Goal: Task Accomplishment & Management: Use online tool/utility

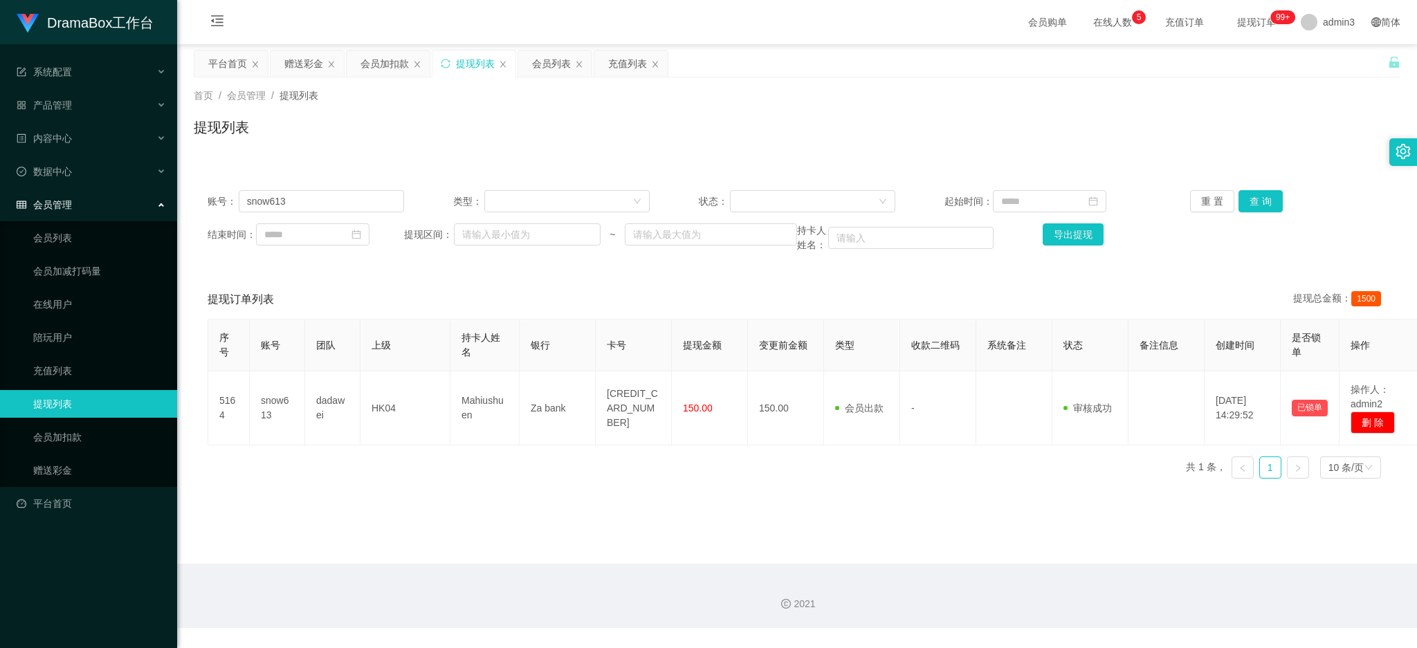
drag, startPoint x: 468, startPoint y: 71, endPoint x: 389, endPoint y: 175, distance: 130.7
click at [463, 74] on div "提现列表" at bounding box center [475, 63] width 39 height 26
drag, startPoint x: 466, startPoint y: 64, endPoint x: 412, endPoint y: 127, distance: 82.5
click at [466, 63] on div "提现列表" at bounding box center [475, 63] width 39 height 26
click at [288, 194] on input "snow613" at bounding box center [321, 201] width 165 height 22
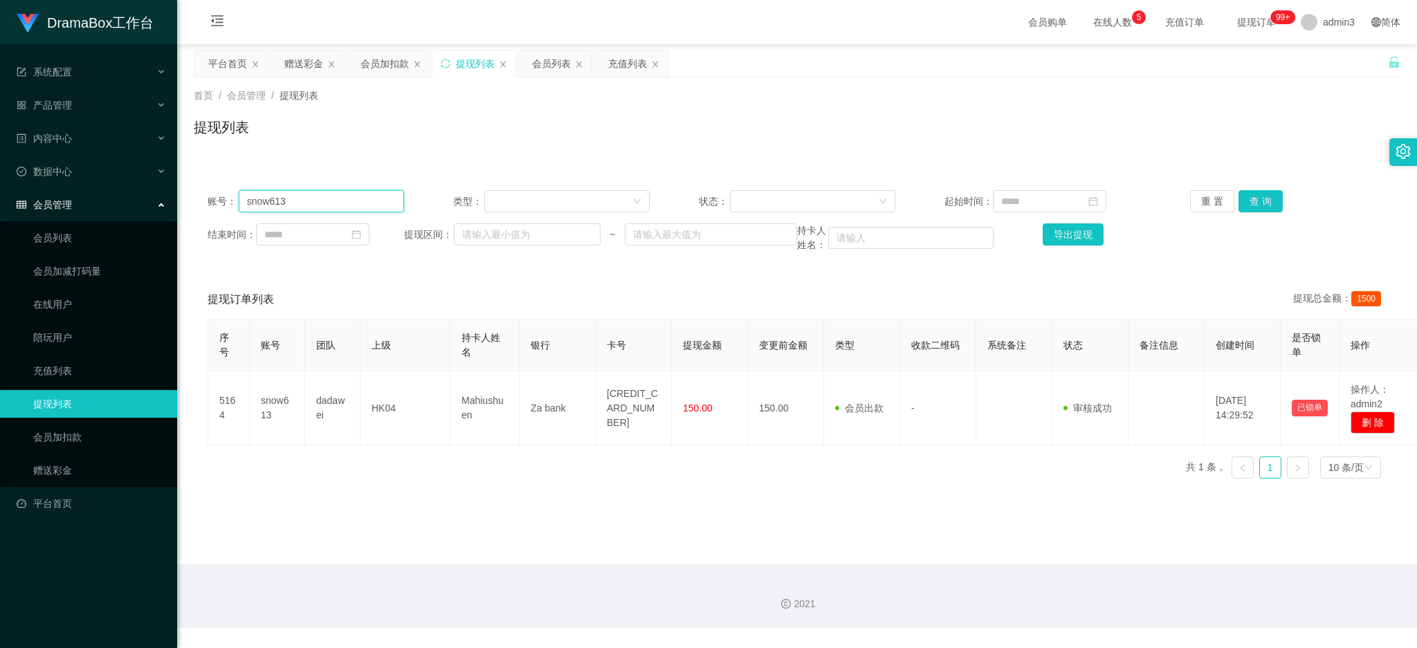
click at [288, 194] on input "snow613" at bounding box center [321, 201] width 165 height 22
paste input "pun12"
click at [1249, 200] on button "查 询" at bounding box center [1260, 201] width 44 height 22
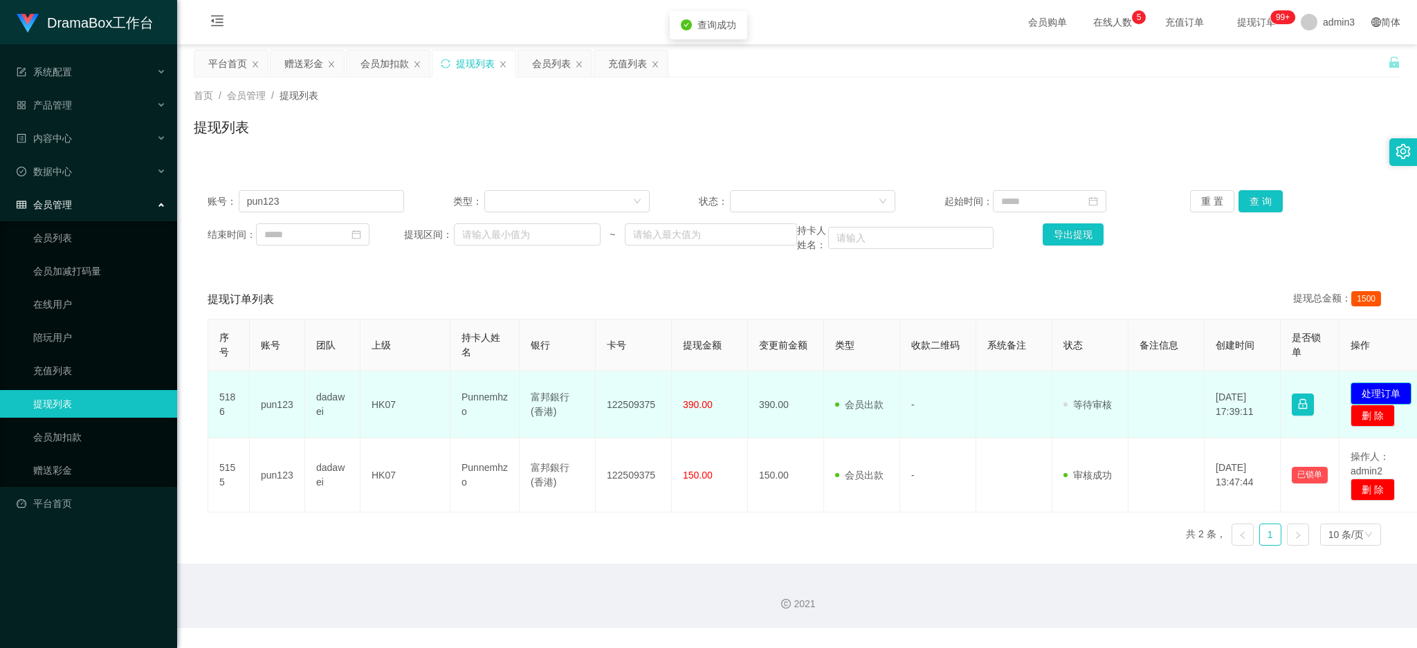
click at [1379, 386] on button "处理订单" at bounding box center [1380, 394] width 61 height 22
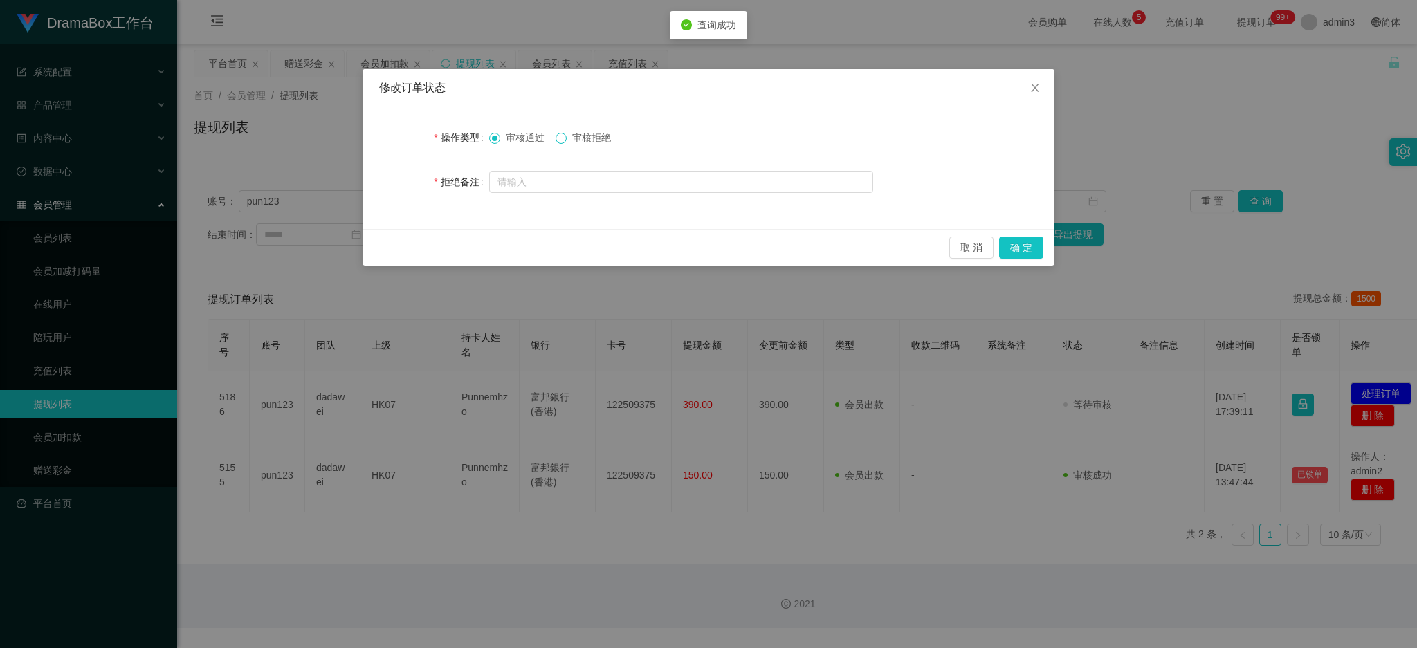
click at [562, 142] on span at bounding box center [560, 138] width 11 height 11
click at [1027, 255] on button "确 定" at bounding box center [1021, 248] width 44 height 22
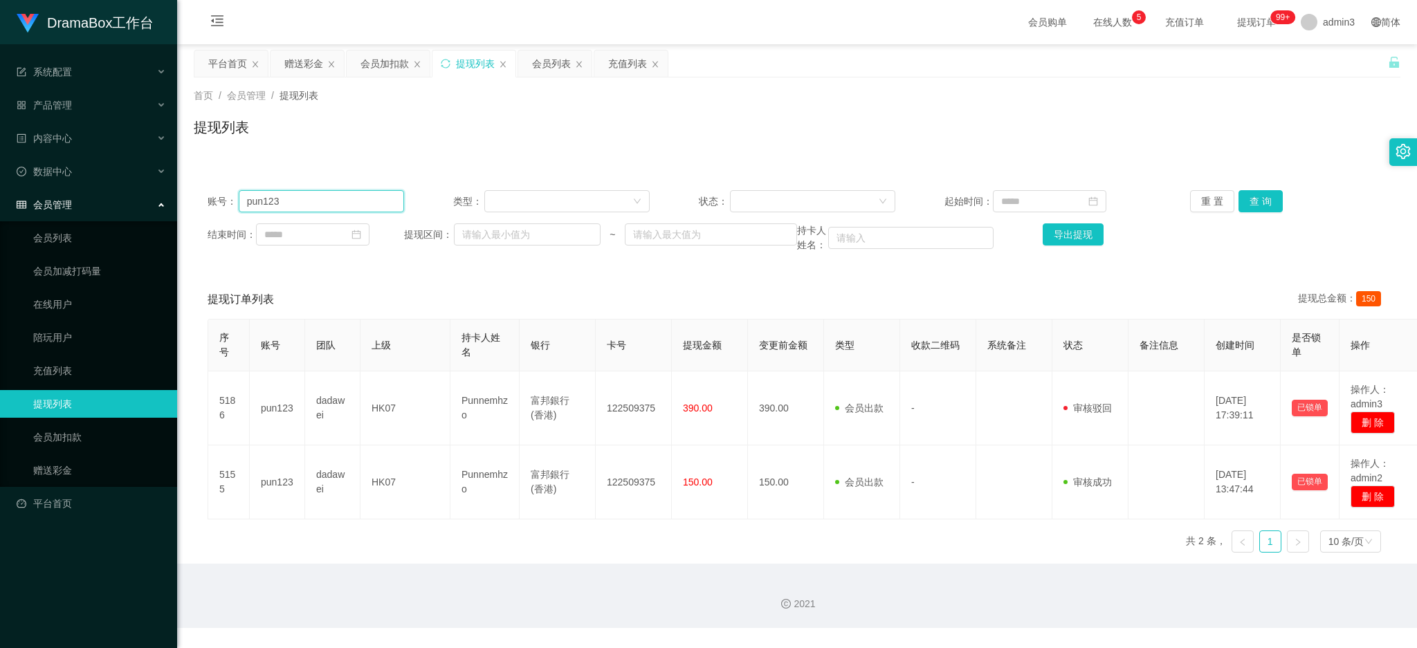
click at [351, 205] on input "pun123" at bounding box center [321, 201] width 165 height 22
paste input "LingBlue"
click at [1245, 203] on button "查 询" at bounding box center [1260, 201] width 44 height 22
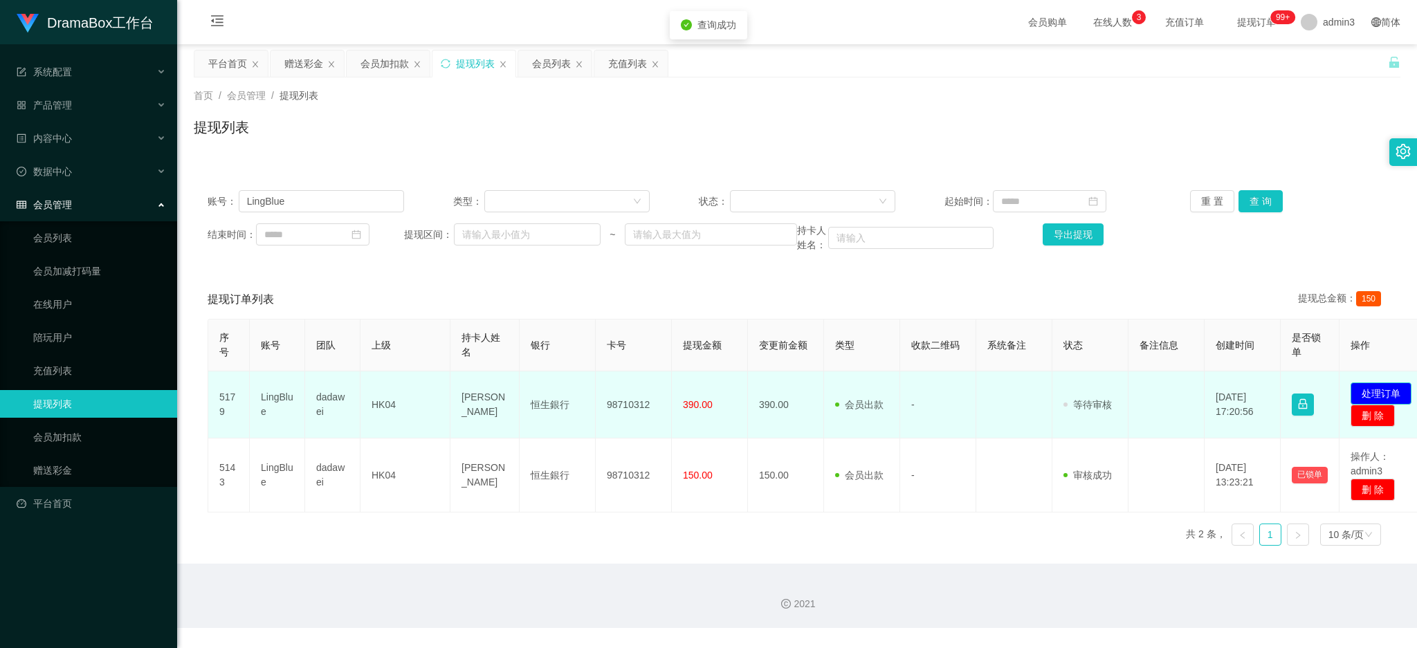
click at [1372, 387] on button "处理订单" at bounding box center [1380, 394] width 61 height 22
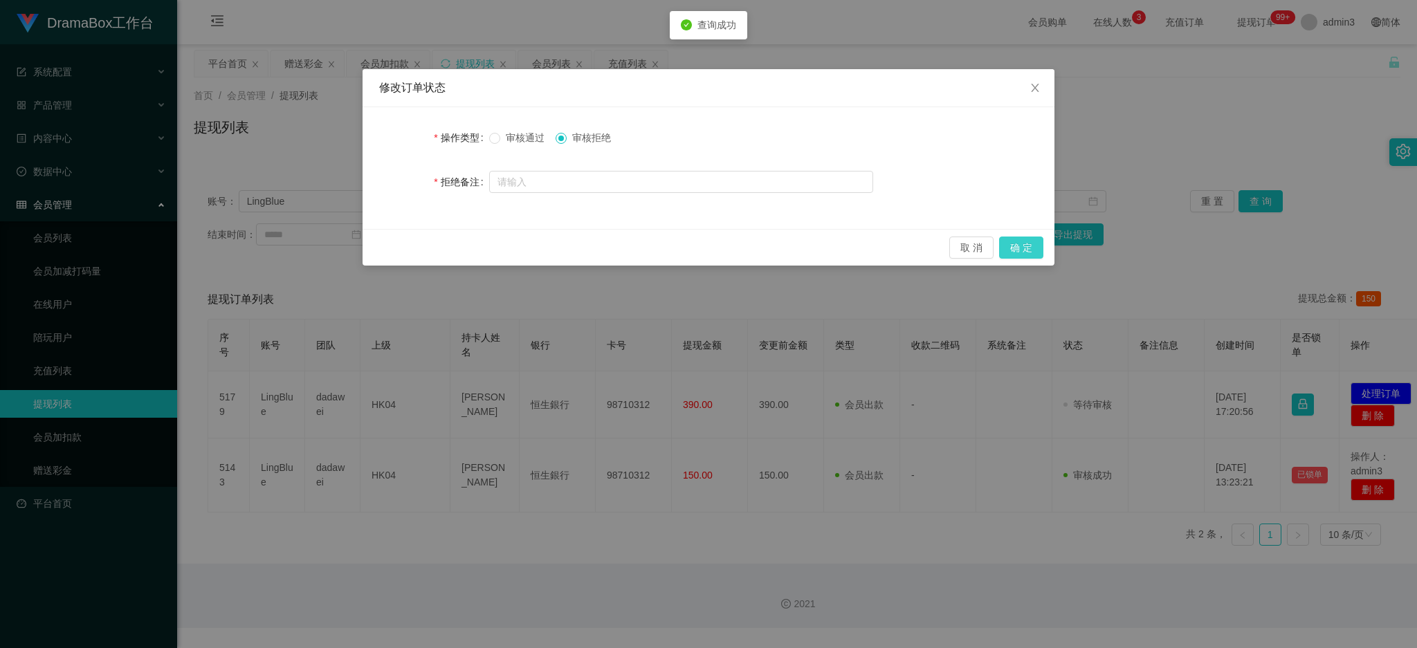
click at [1028, 251] on button "确 定" at bounding box center [1021, 248] width 44 height 22
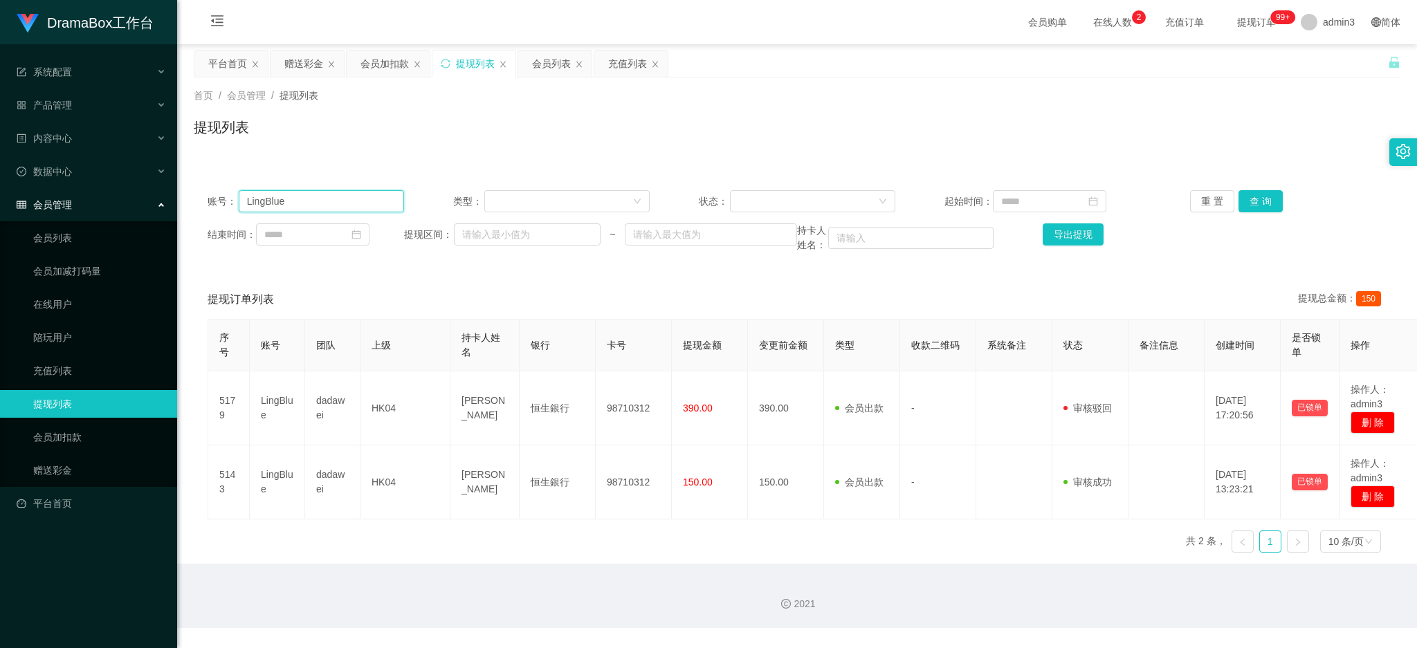
click at [269, 203] on input "LingBlue" at bounding box center [321, 201] width 165 height 22
paste input "kwanyiu198611"
click at [1266, 206] on button "查 询" at bounding box center [1260, 201] width 44 height 22
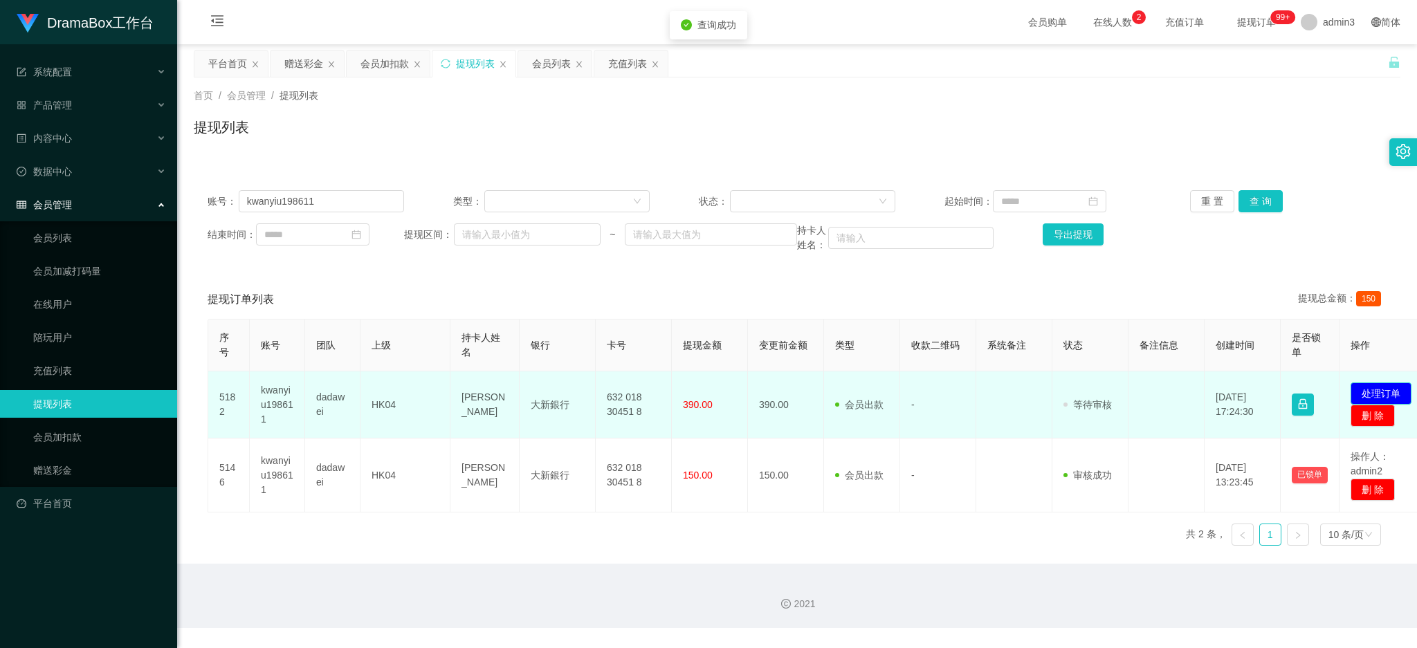
click at [1383, 387] on button "处理订单" at bounding box center [1380, 394] width 61 height 22
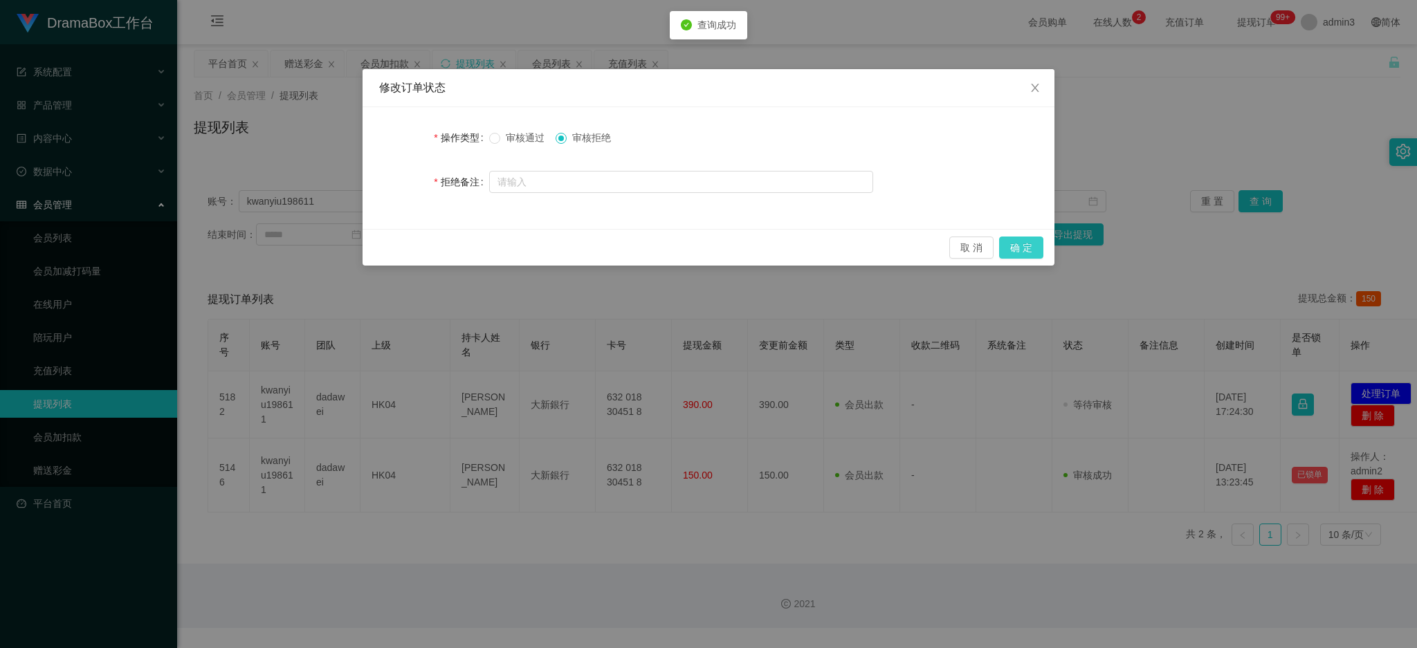
drag, startPoint x: 1025, startPoint y: 248, endPoint x: 1021, endPoint y: 261, distance: 14.4
click at [1025, 247] on button "确 定" at bounding box center [1021, 248] width 44 height 22
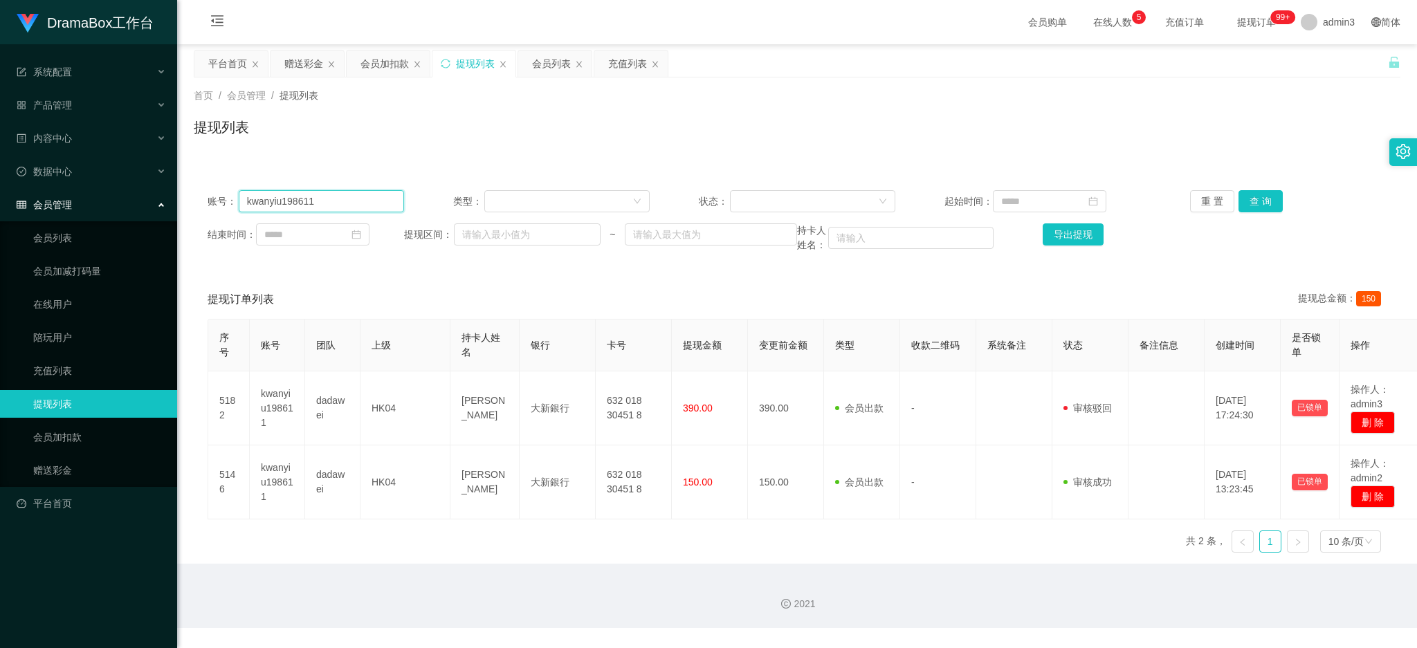
click at [307, 196] on input "kwanyiu198611" at bounding box center [321, 201] width 165 height 22
paste input "[DEMOGRAPHIC_DATA]"
click at [1255, 192] on button "查 询" at bounding box center [1260, 201] width 44 height 22
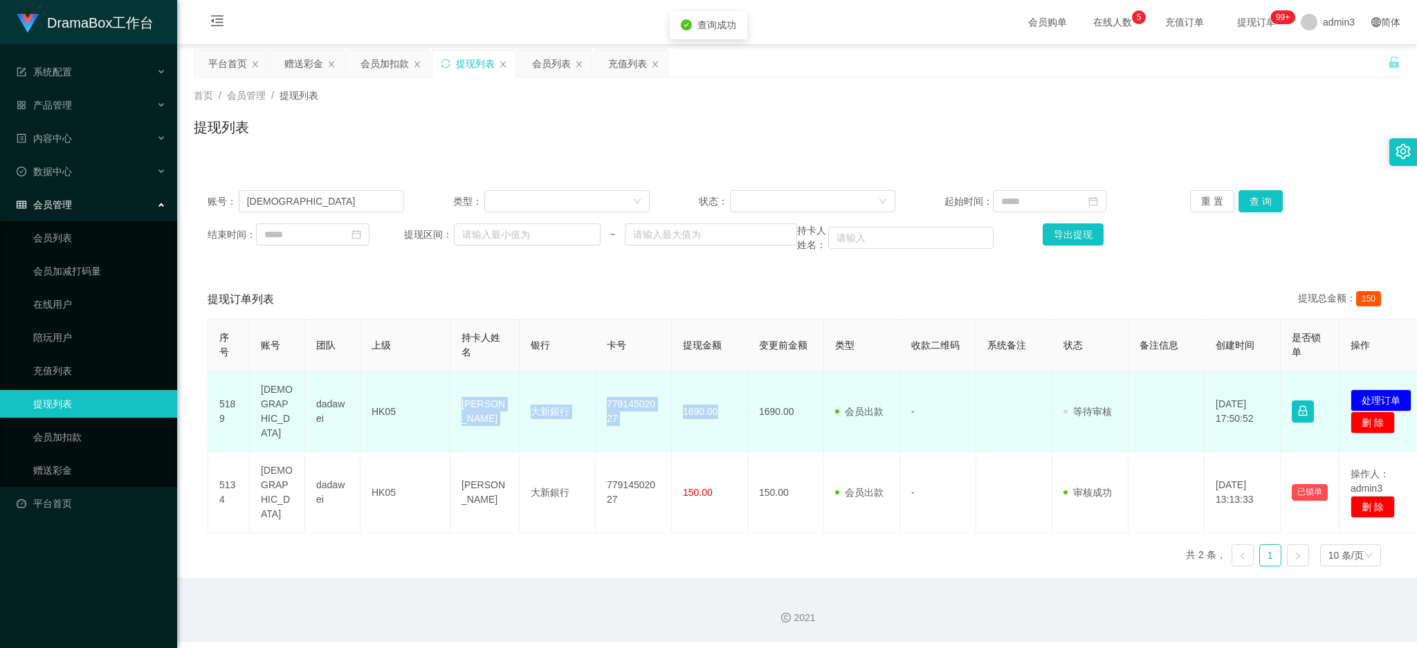
drag, startPoint x: 451, startPoint y: 403, endPoint x: 731, endPoint y: 423, distance: 280.9
click at [731, 423] on tr "5189 Luther298 dadawei HK05 Leung yu cheong 大新銀行 77914502027 1690.00 1690.00 会员…" at bounding box center [819, 411] width 1223 height 81
copy tr "Leung yu cheong 大新銀行 77914502027 1690.00"
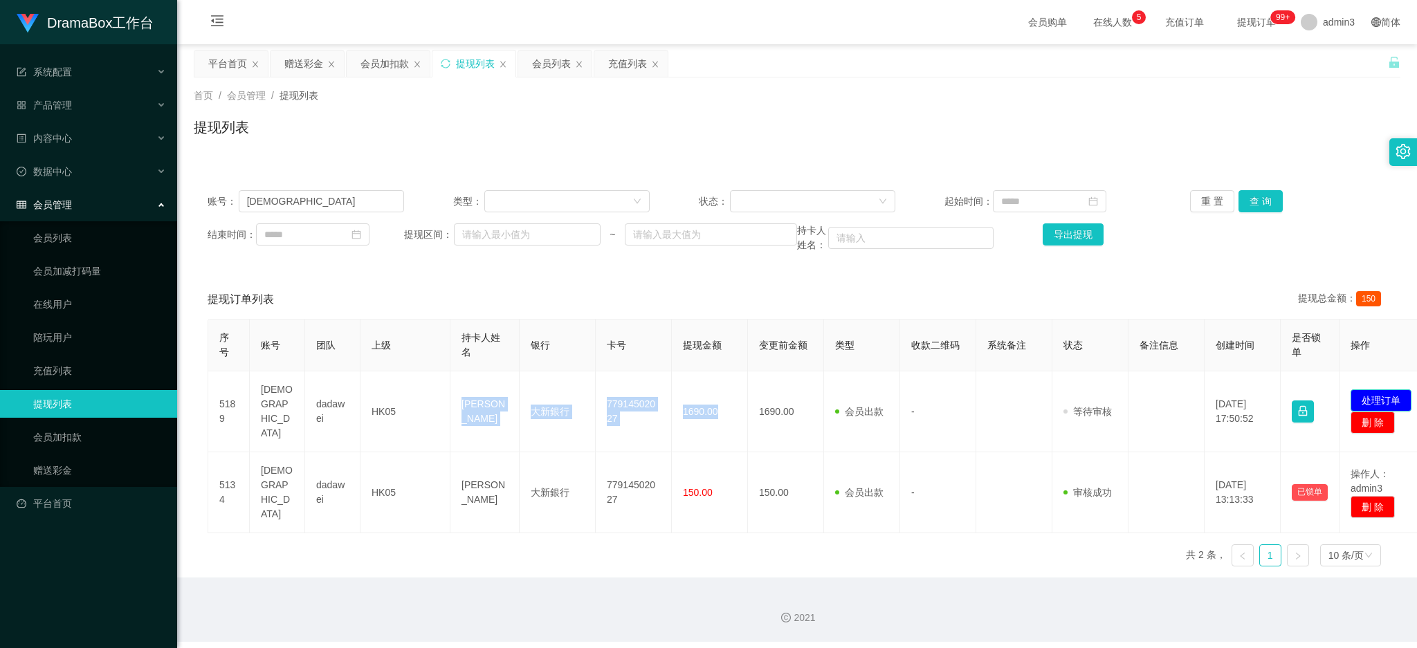
drag, startPoint x: 1365, startPoint y: 389, endPoint x: 1208, endPoint y: 353, distance: 160.4
click at [1365, 389] on button "处理订单" at bounding box center [1380, 400] width 61 height 22
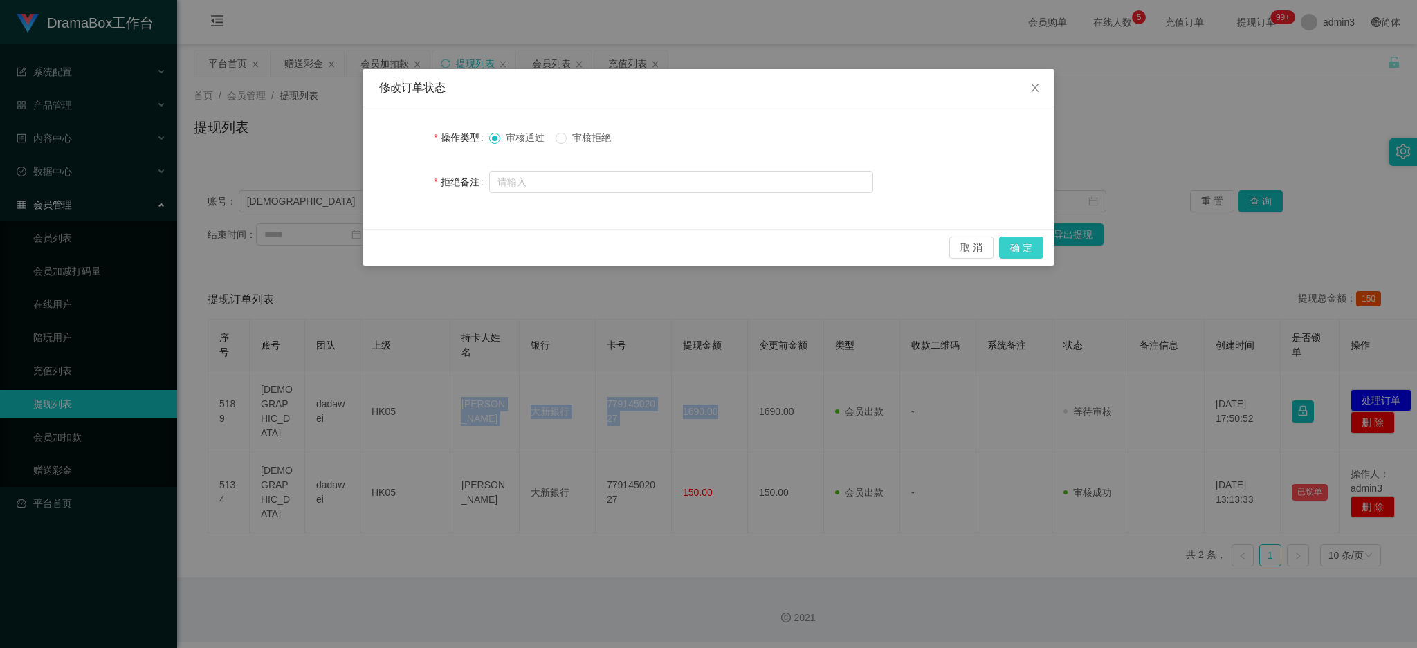
click at [1008, 250] on button "确 定" at bounding box center [1021, 248] width 44 height 22
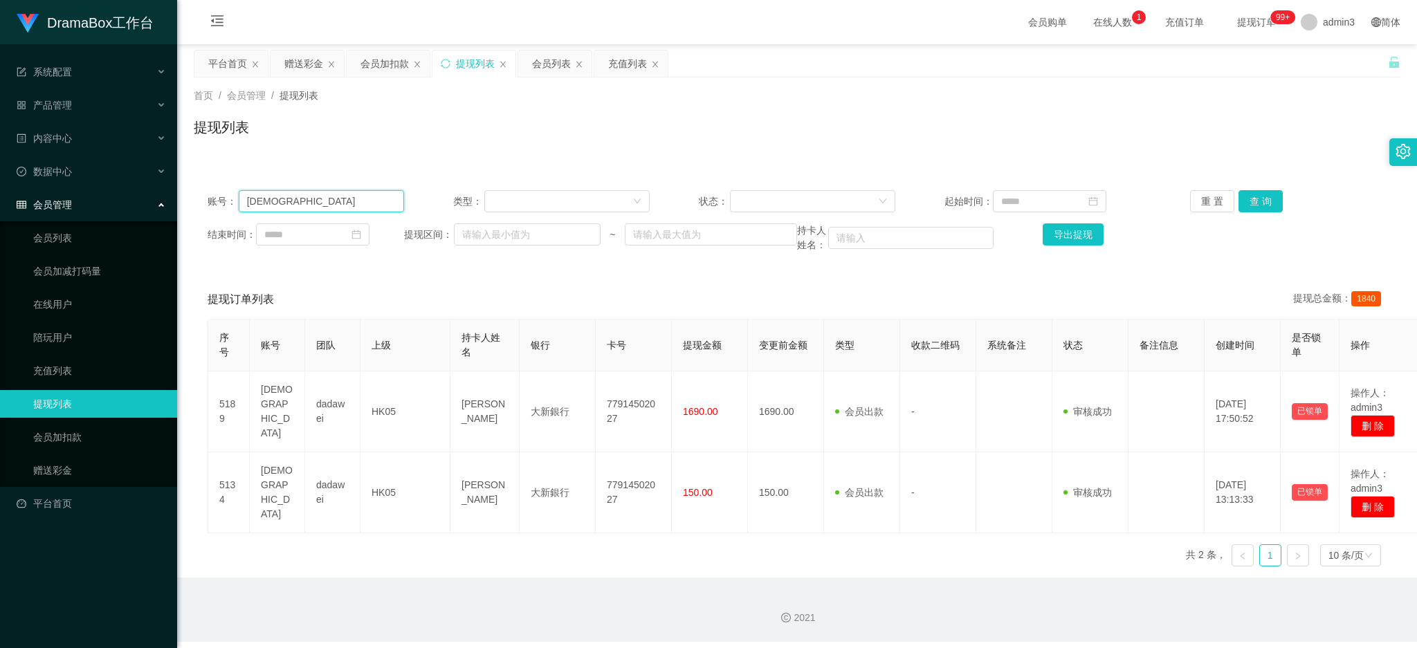
click at [315, 207] on input "[DEMOGRAPHIC_DATA]" at bounding box center [321, 201] width 165 height 22
paste input "ingBlue"
click at [315, 207] on input "[DEMOGRAPHIC_DATA]" at bounding box center [321, 201] width 165 height 22
click at [1244, 206] on button "查 询" at bounding box center [1260, 201] width 44 height 22
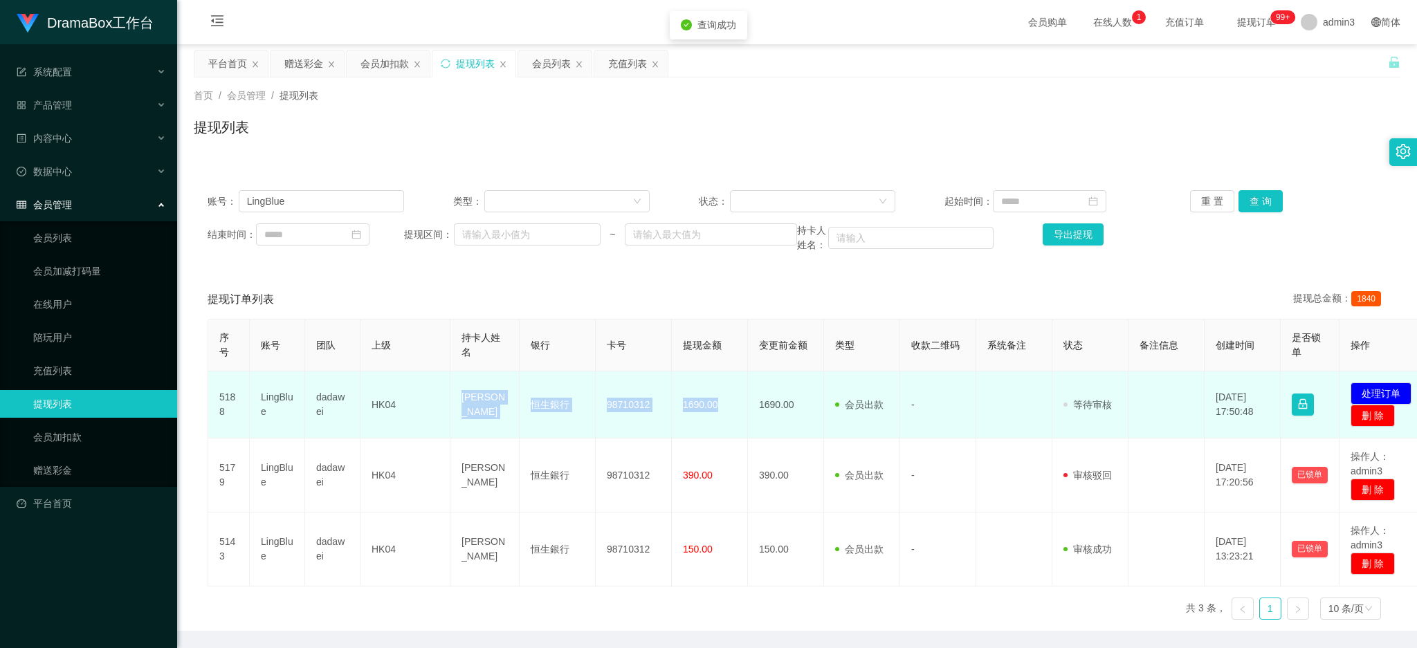
drag, startPoint x: 449, startPoint y: 390, endPoint x: 723, endPoint y: 417, distance: 275.2
click at [723, 417] on tr "5188 LingBlue dadawei HK04 [PERSON_NAME] 恒生銀行 [FINANCIAL_ID] 1690.00 1690.00 会员…" at bounding box center [819, 404] width 1223 height 67
copy tr "[PERSON_NAME] 恒生銀行 [FINANCIAL_ID] 1690.00"
click at [1379, 394] on button "处理订单" at bounding box center [1380, 394] width 61 height 22
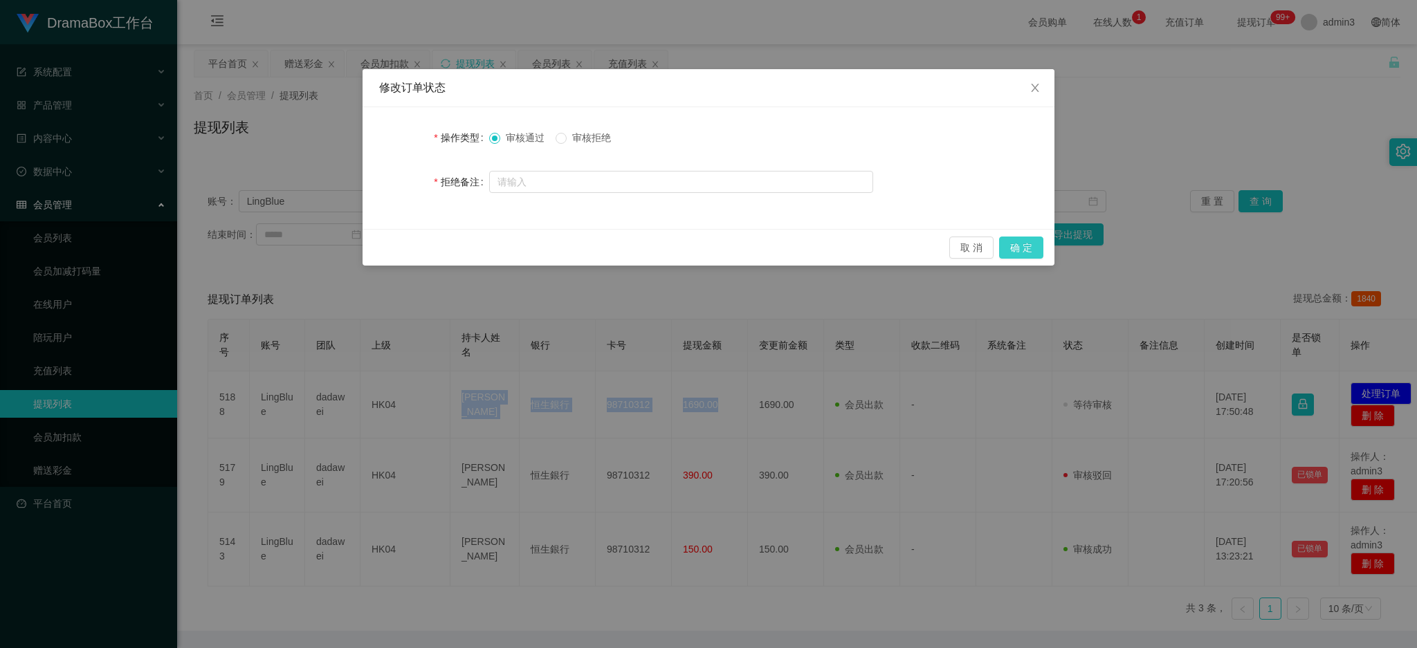
drag, startPoint x: 1011, startPoint y: 244, endPoint x: 1008, endPoint y: 291, distance: 47.1
click at [1011, 243] on button "确 定" at bounding box center [1021, 248] width 44 height 22
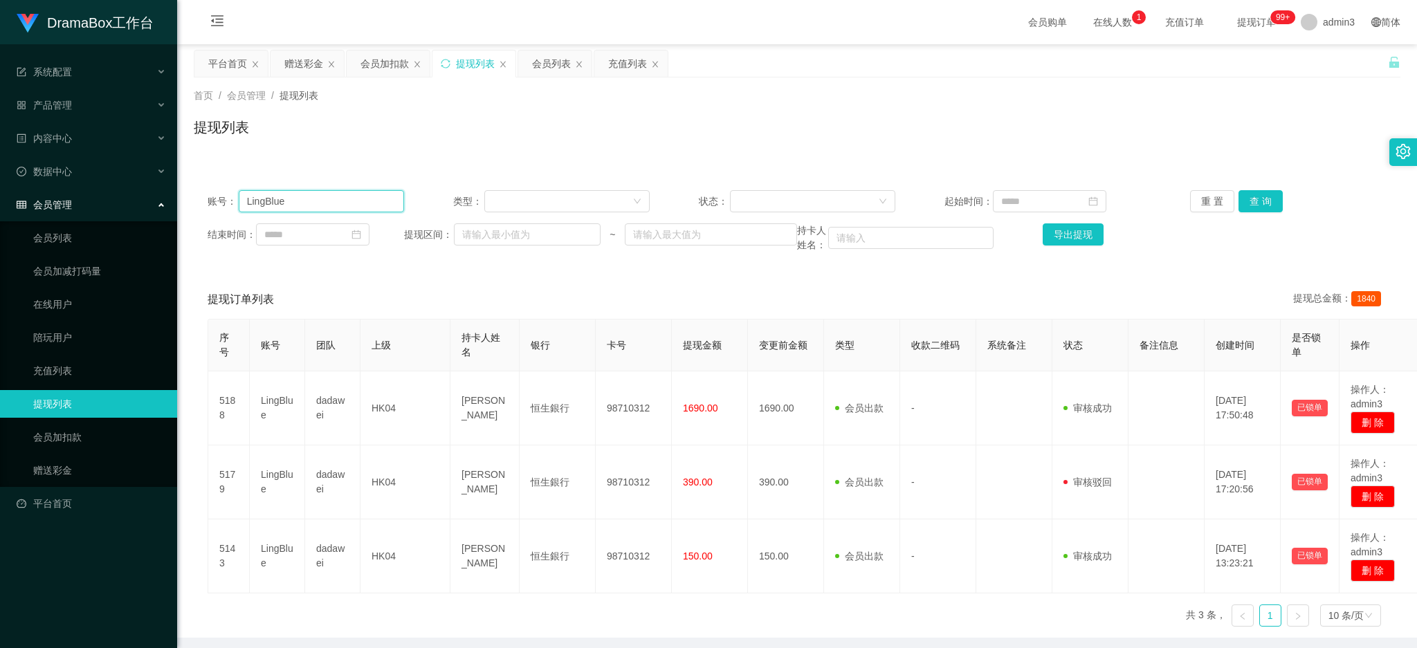
click at [317, 198] on input "LingBlue" at bounding box center [321, 201] width 165 height 22
paste input "snow613"
type input "snow613"
click at [1260, 208] on button "查 询" at bounding box center [1260, 201] width 44 height 22
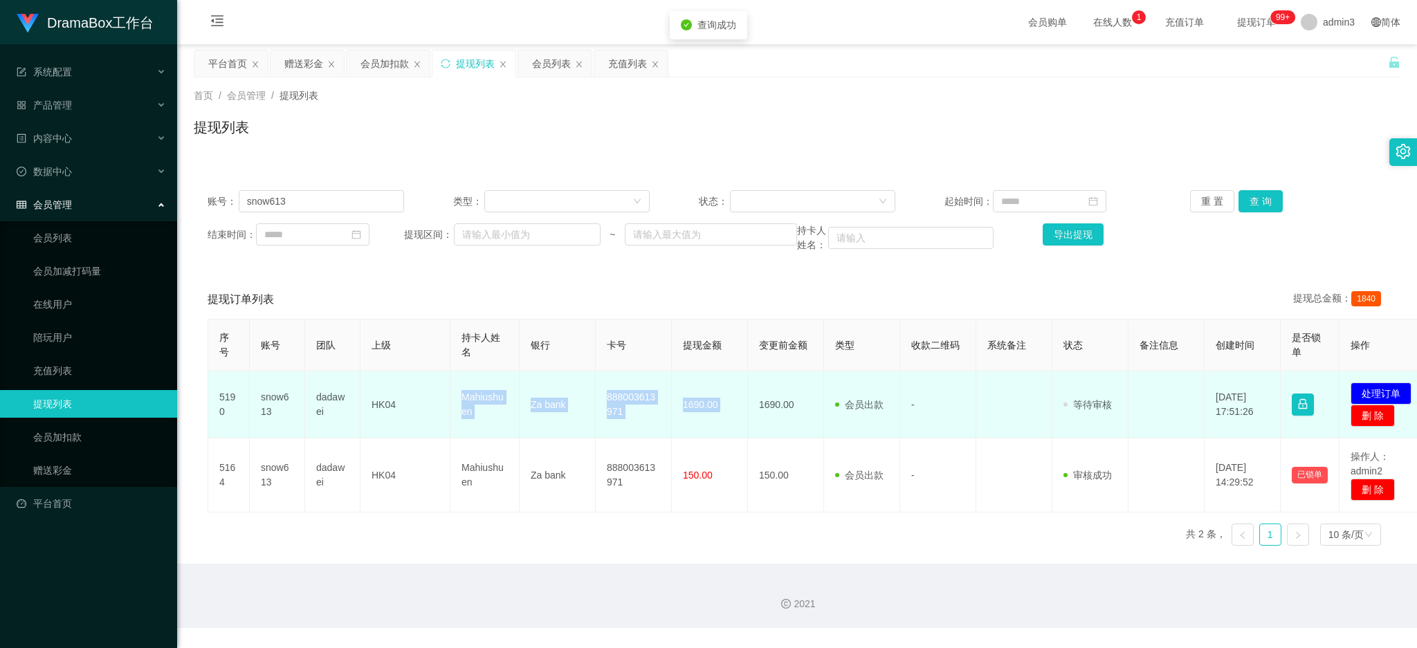
drag, startPoint x: 455, startPoint y: 394, endPoint x: 747, endPoint y: 436, distance: 295.0
click at [747, 436] on tr "5190 snow613 dadawei HK04 Mahiushuen Za bank 888003613971 1690.00 1690.00 会员出款 …" at bounding box center [819, 404] width 1223 height 67
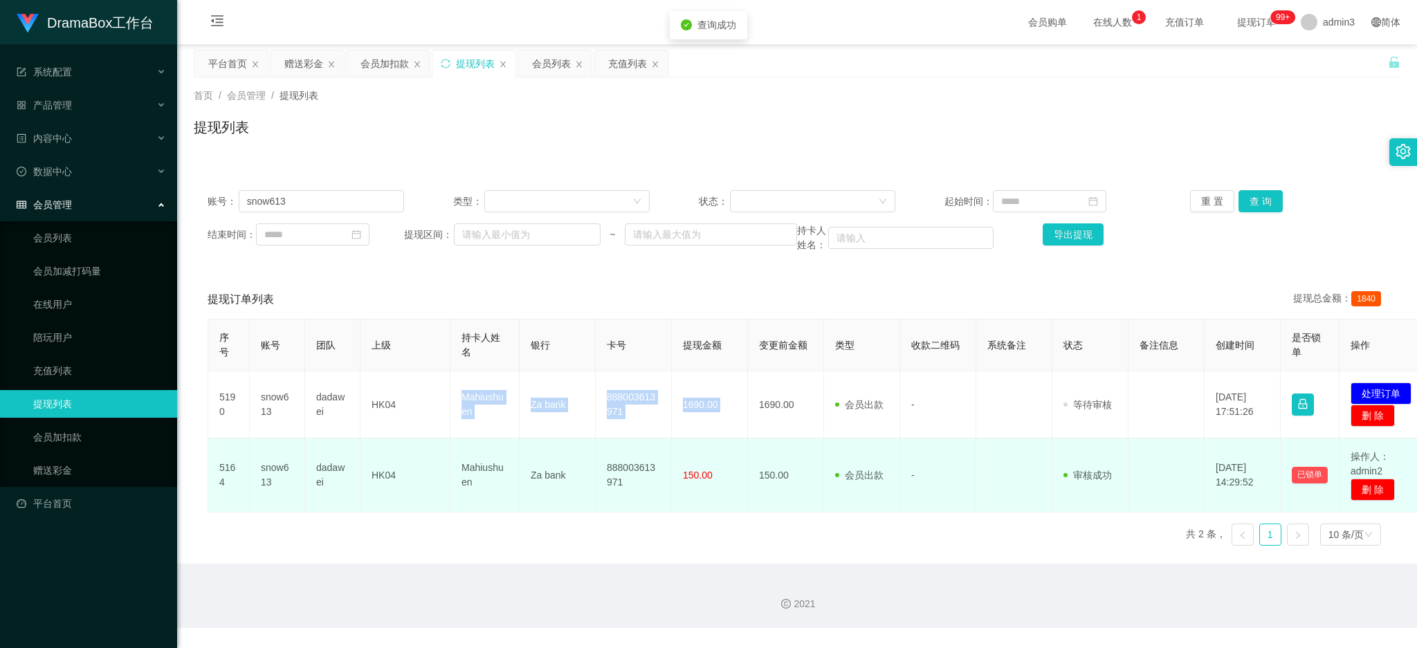
copy tr "Mahiushuen Za bank 888003613971 1690.00"
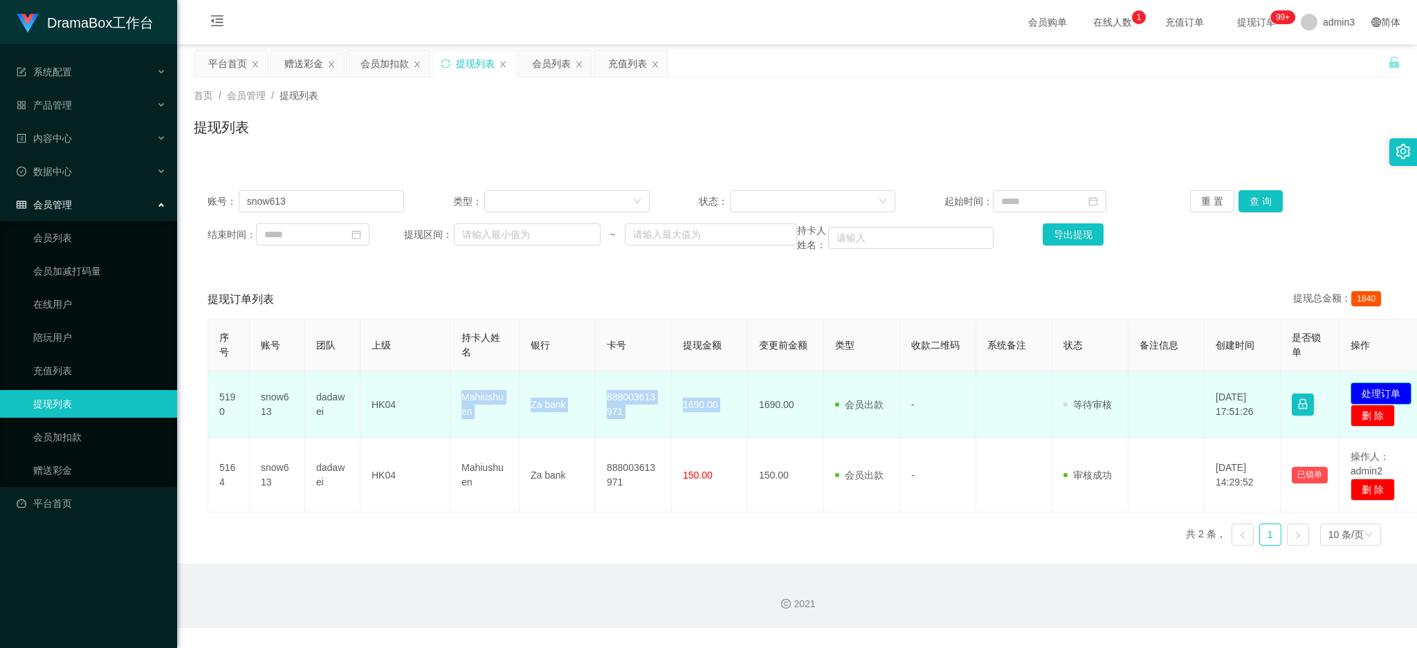
click at [1389, 386] on button "处理订单" at bounding box center [1380, 394] width 61 height 22
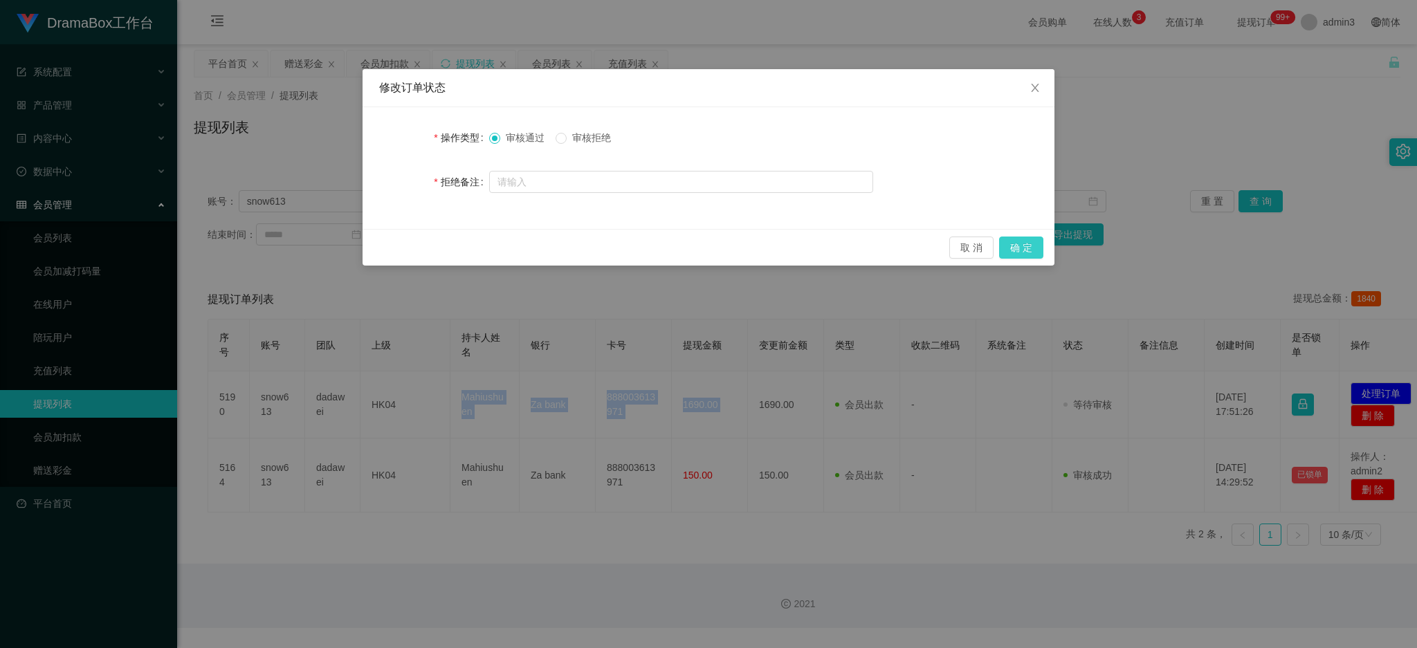
click at [1017, 256] on button "确 定" at bounding box center [1021, 248] width 44 height 22
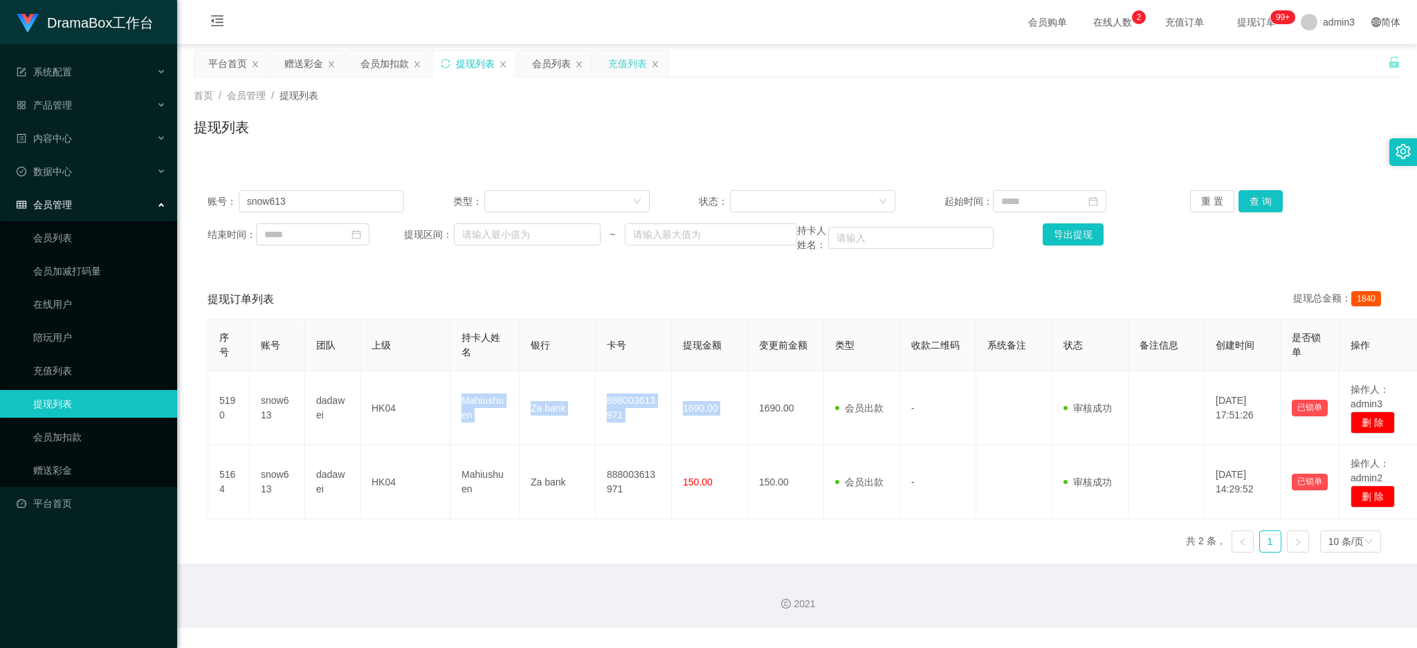
drag, startPoint x: 621, startPoint y: 63, endPoint x: 544, endPoint y: 90, distance: 82.0
click at [620, 63] on div "充值列表" at bounding box center [627, 63] width 39 height 26
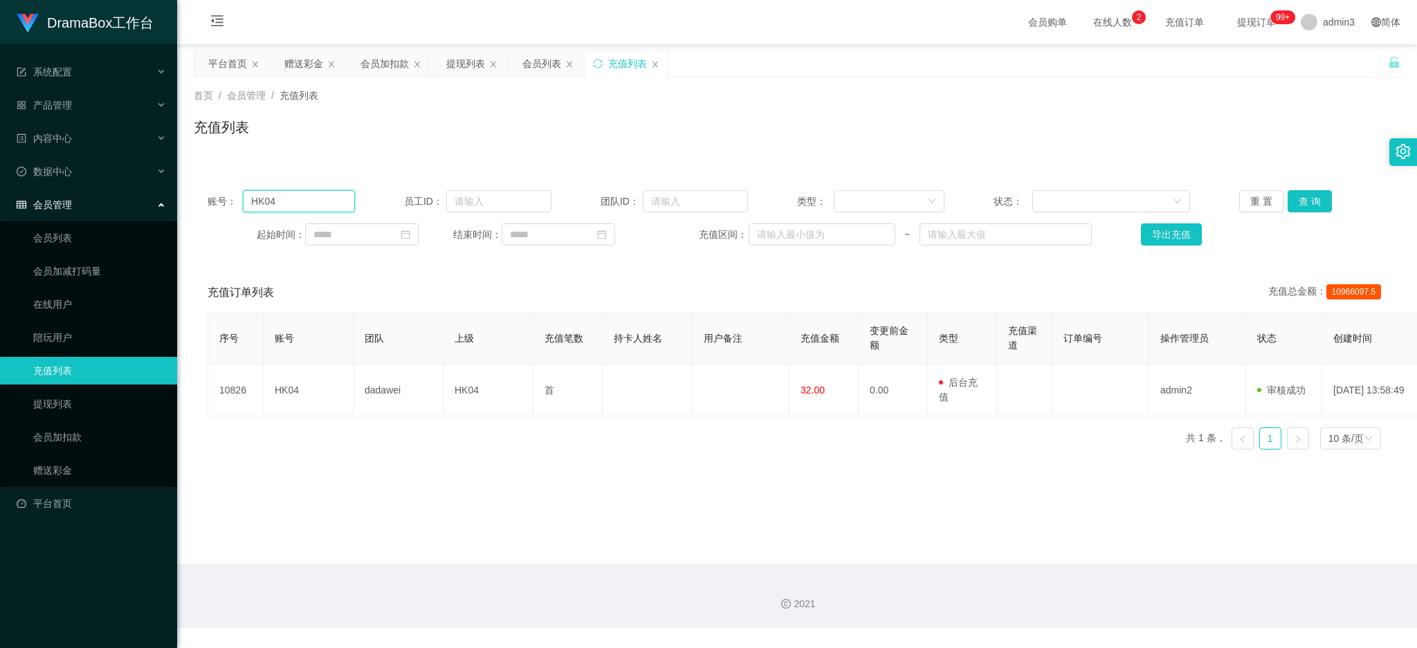
click at [268, 193] on input "HK04" at bounding box center [299, 201] width 112 height 22
paste input "SB"
drag, startPoint x: 1302, startPoint y: 206, endPoint x: 1291, endPoint y: 219, distance: 17.2
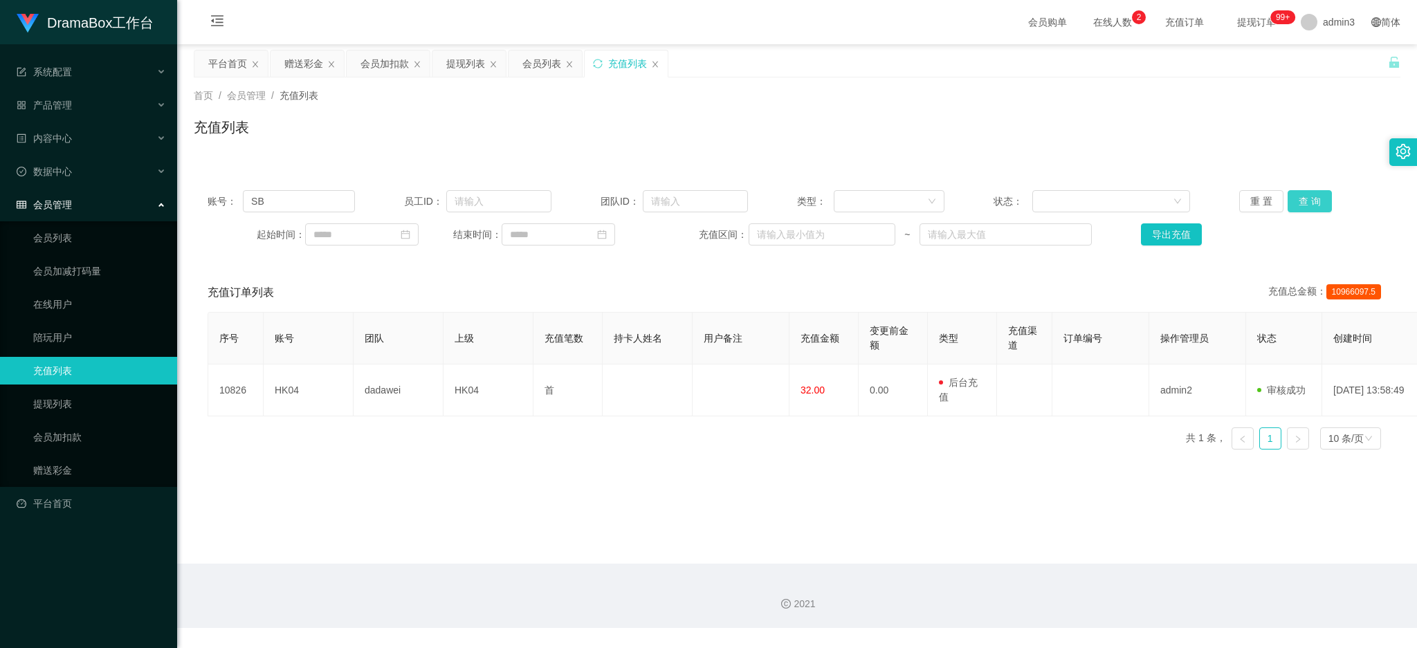
click at [1302, 206] on button "查 询" at bounding box center [1309, 201] width 44 height 22
click at [288, 200] on input "SB" at bounding box center [299, 201] width 112 height 22
paste input "HK04"
type input "HK04"
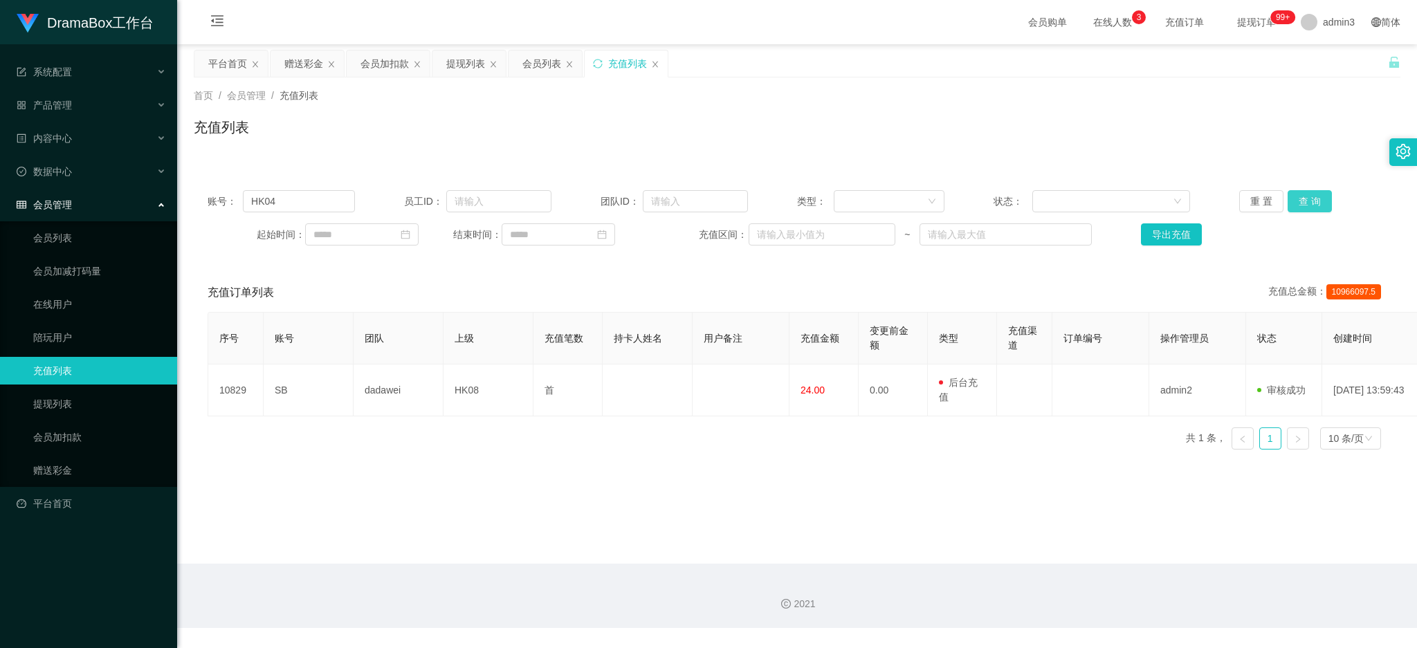
click at [1305, 205] on button "查 询" at bounding box center [1309, 201] width 44 height 22
